Goal: Transaction & Acquisition: Purchase product/service

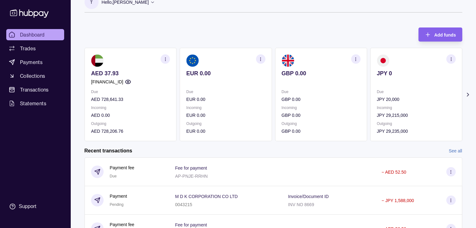
scroll to position [12, 0]
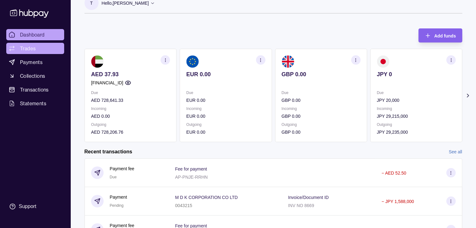
click at [34, 50] on span "Trades" at bounding box center [28, 49] width 16 height 8
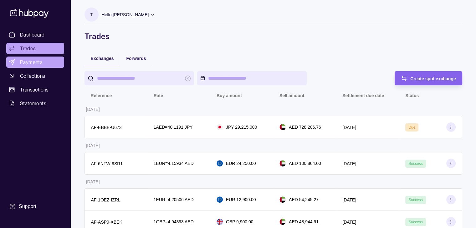
click at [29, 65] on span "Payments" at bounding box center [31, 62] width 23 height 8
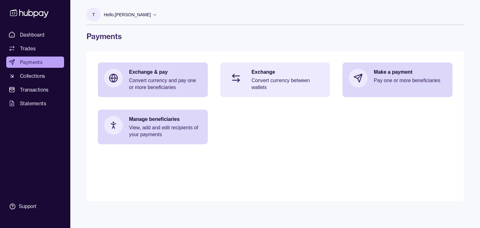
click at [291, 79] on p "Convert currency between wallets" at bounding box center [288, 84] width 73 height 14
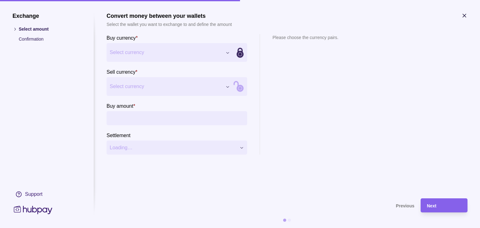
click at [228, 228] on div "Exchange Select amount Confirmation Support Convert money between your wallets …" at bounding box center [240, 228] width 480 height 0
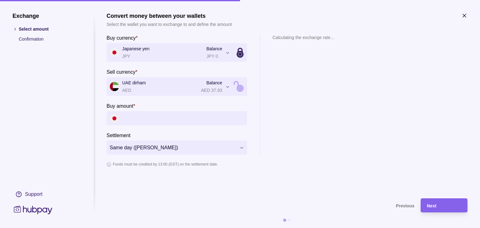
click at [150, 123] on input "Buy amount *" at bounding box center [183, 118] width 122 height 14
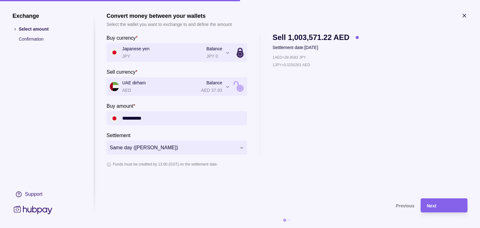
type input "**********"
click at [301, 149] on div "1 AED = 39.9583 JPY 1 JPY = 0.0250261 AED" at bounding box center [316, 104] width 86 height 101
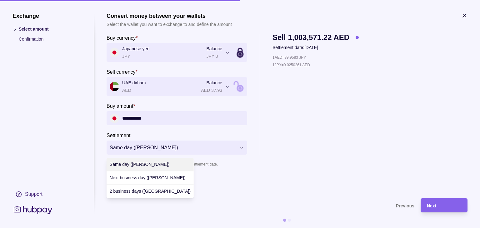
click at [243, 228] on div "**********" at bounding box center [240, 228] width 480 height 0
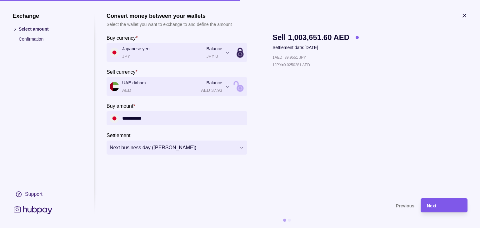
click at [430, 205] on span "Next" at bounding box center [431, 206] width 9 height 5
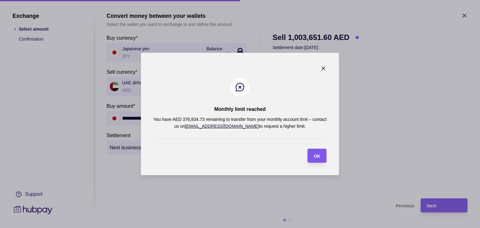
click at [315, 155] on span "OK" at bounding box center [317, 156] width 7 height 5
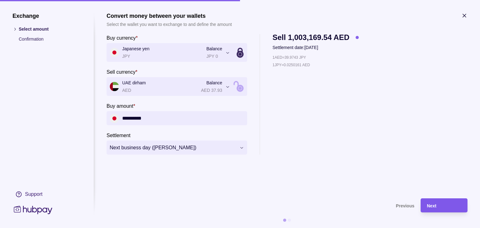
click at [436, 205] on span "Next" at bounding box center [431, 206] width 9 height 5
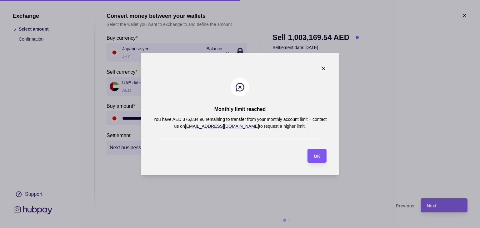
click at [320, 154] on span "OK" at bounding box center [317, 156] width 7 height 5
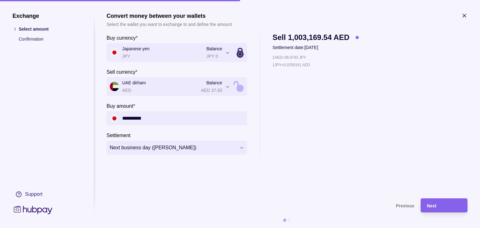
click at [465, 16] on icon "button" at bounding box center [464, 16] width 6 height 6
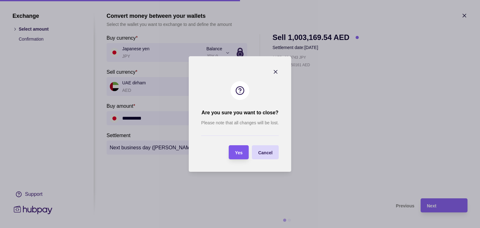
click at [237, 153] on span "Yes" at bounding box center [239, 152] width 8 height 5
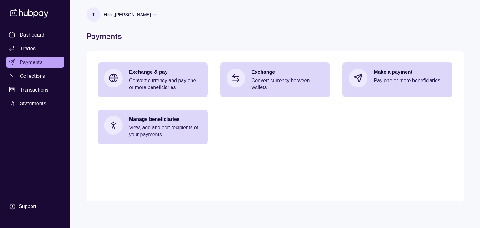
click at [28, 62] on span "Payments" at bounding box center [31, 62] width 23 height 8
click at [33, 34] on span "Dashboard" at bounding box center [32, 35] width 25 height 8
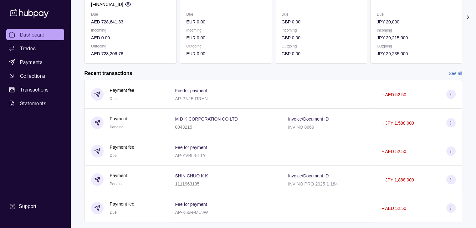
scroll to position [105, 0]
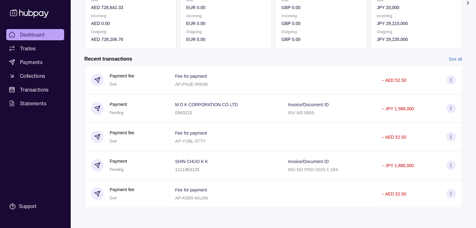
click at [456, 57] on link "See all" at bounding box center [454, 59] width 13 height 7
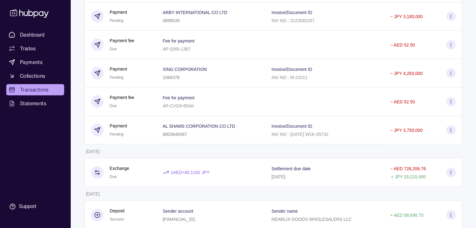
scroll to position [468, 0]
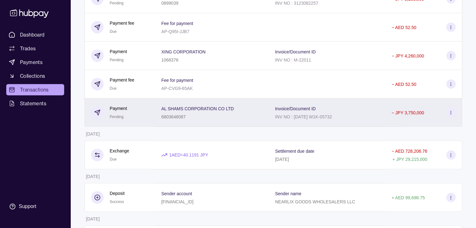
click at [450, 115] on icon at bounding box center [450, 112] width 5 height 5
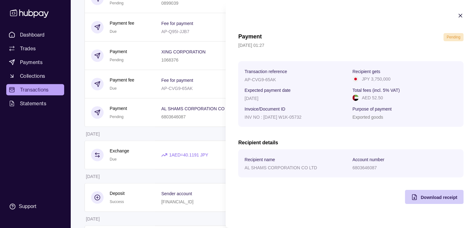
click at [421, 201] on div "Download receipt" at bounding box center [438, 198] width 37 height 8
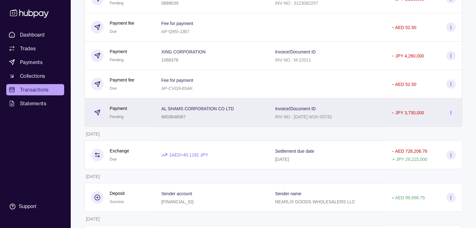
click at [450, 113] on circle at bounding box center [450, 112] width 0 height 0
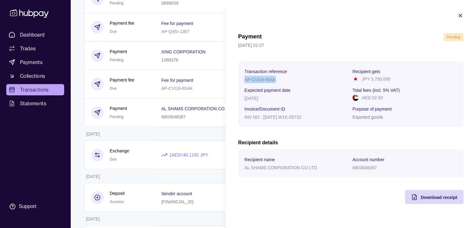
drag, startPoint x: 244, startPoint y: 80, endPoint x: 276, endPoint y: 78, distance: 32.6
click at [276, 78] on div "AP-CVG9-65AK" at bounding box center [296, 80] width 105 height 8
copy p "AP-CVG9-65AK"
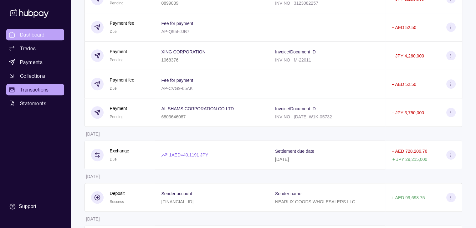
click at [29, 33] on span "Dashboard" at bounding box center [32, 35] width 25 height 8
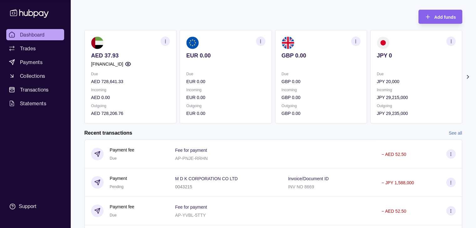
scroll to position [31, 0]
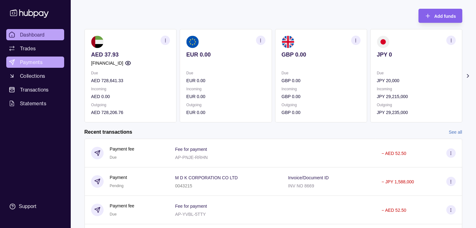
click at [30, 60] on span "Payments" at bounding box center [31, 62] width 23 height 8
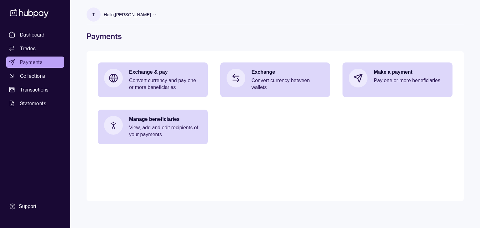
click at [32, 48] on span "Trades" at bounding box center [28, 49] width 16 height 8
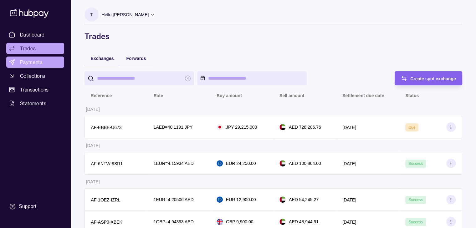
click at [33, 60] on span "Payments" at bounding box center [31, 62] width 23 height 8
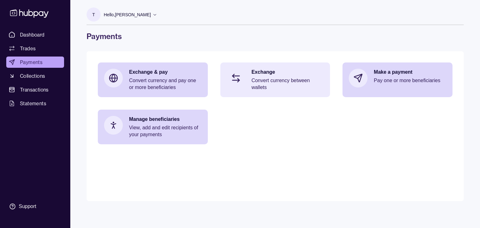
click at [286, 82] on p "Convert currency between wallets" at bounding box center [288, 84] width 73 height 14
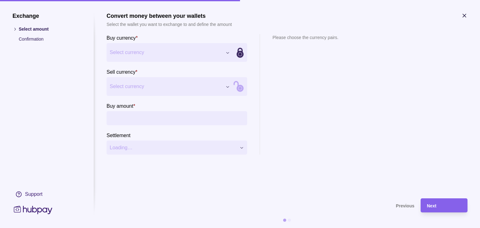
click at [227, 228] on div "Exchange Select amount Confirmation Support Convert money between your wallets …" at bounding box center [240, 228] width 480 height 0
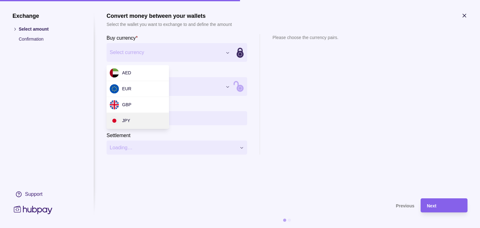
drag, startPoint x: 130, startPoint y: 118, endPoint x: 137, endPoint y: 115, distance: 7.3
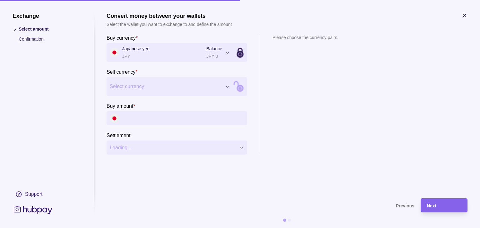
click at [225, 228] on div "Exchange Select amount Confirmation Support Convert money between your wallets …" at bounding box center [240, 228] width 480 height 0
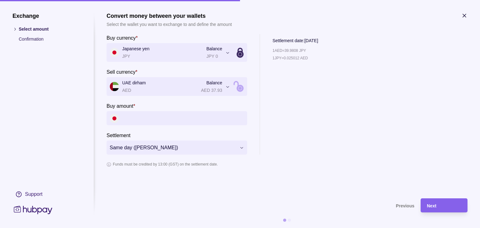
click at [154, 118] on input "Buy amount *" at bounding box center [183, 118] width 122 height 14
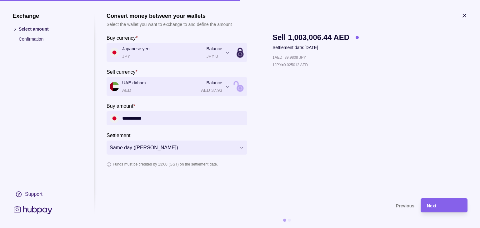
type input "**********"
click at [304, 145] on div "1 AED = 39.9808 JPY 1 JPY = 0.025012 AED" at bounding box center [316, 104] width 86 height 101
click at [225, 228] on div "**********" at bounding box center [240, 228] width 480 height 0
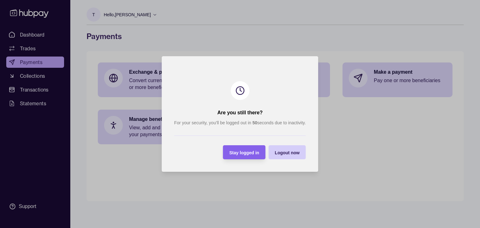
click at [278, 150] on span "Logout now" at bounding box center [287, 152] width 25 height 5
